Goal: Navigation & Orientation: Find specific page/section

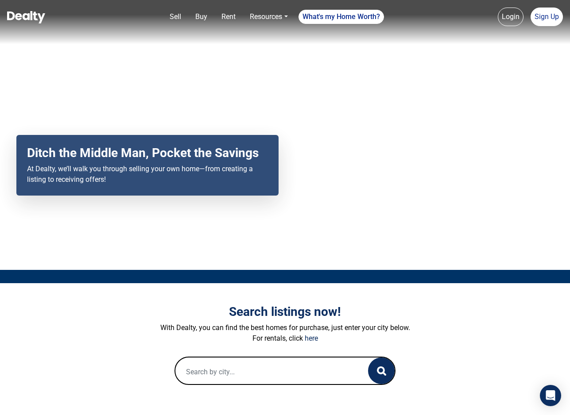
click at [215, 367] on input "text" at bounding box center [262, 372] width 175 height 28
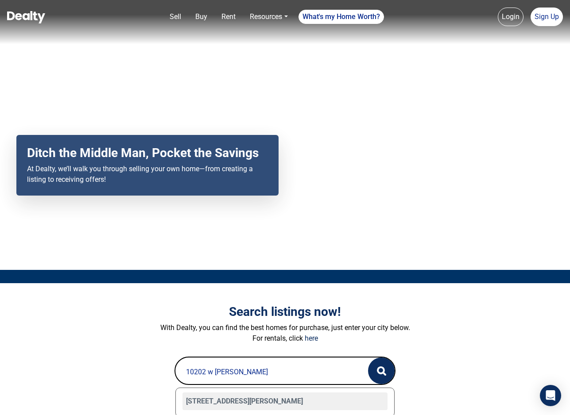
click at [258, 396] on div "10202 W TURNEY Avenue, Phoenix, AZ 85037" at bounding box center [284, 402] width 205 height 18
type input "10202 W TURNEY Avenue, Phoenix, AZ 85037"
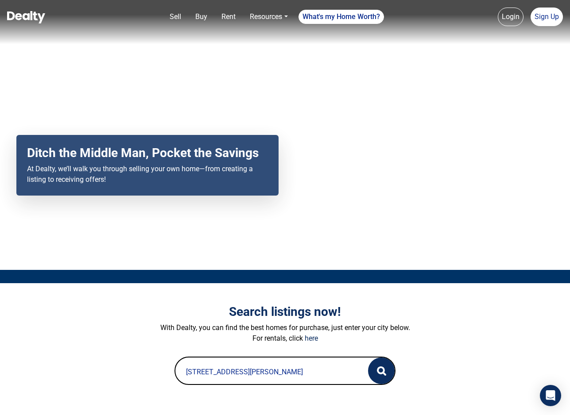
click at [386, 367] on icon "button" at bounding box center [381, 371] width 9 height 9
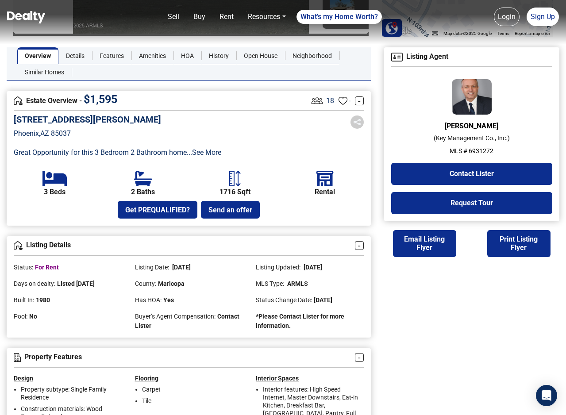
scroll to position [263, 0]
